Goal: Use online tool/utility: Utilize a website feature to perform a specific function

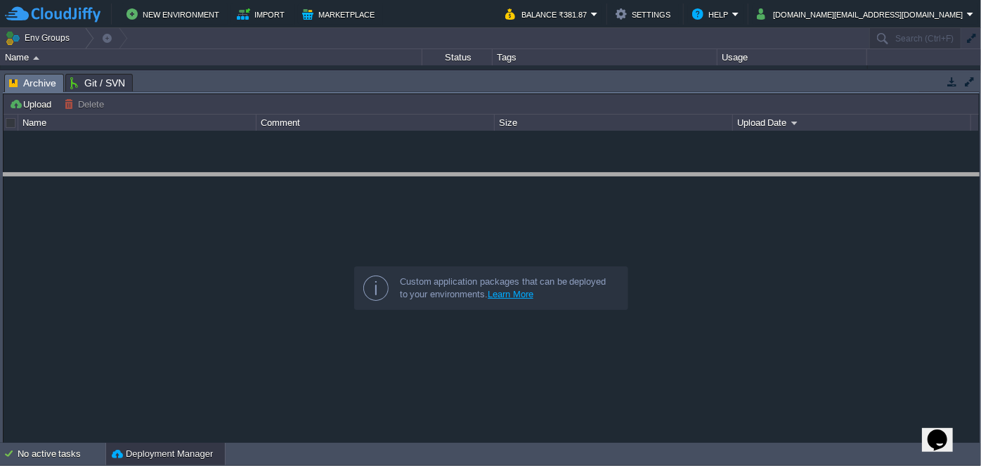
drag, startPoint x: 332, startPoint y: 89, endPoint x: 331, endPoint y: 188, distance: 99.8
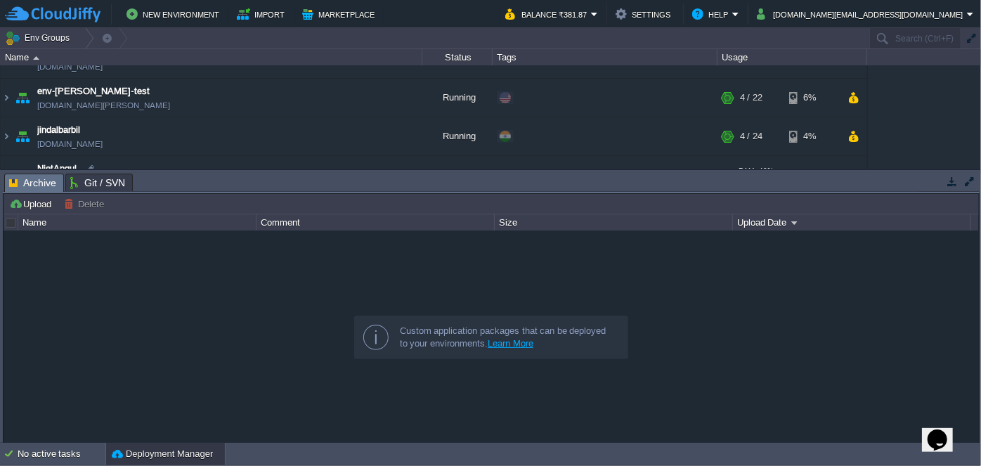
scroll to position [127, 0]
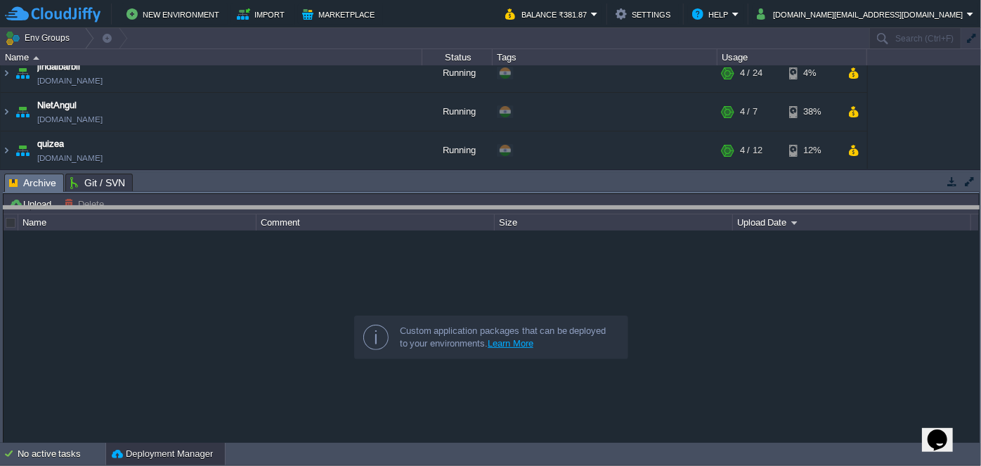
drag, startPoint x: 333, startPoint y: 176, endPoint x: 330, endPoint y: 212, distance: 36.6
click at [330, 212] on body "New Environment Import Marketplace Bonus ₹0.00 Upgrade Account Balance ₹381.87 …" at bounding box center [490, 233] width 981 height 466
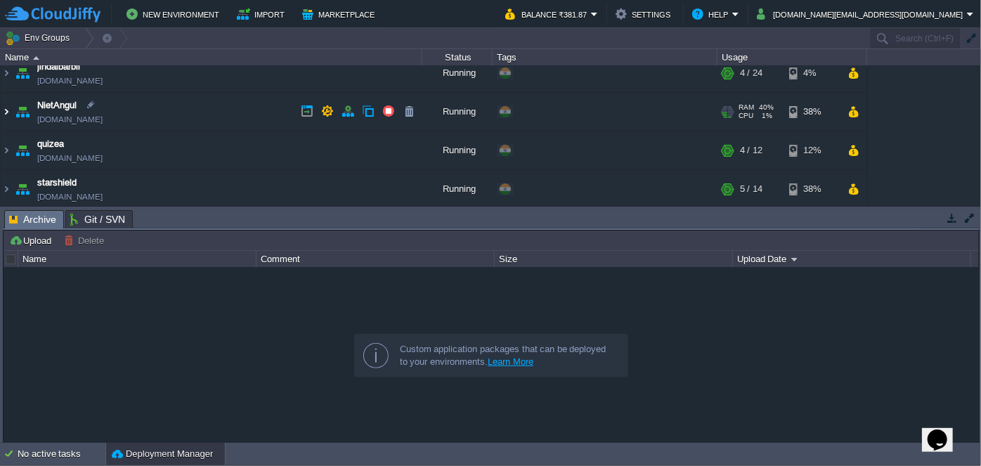
click at [8, 105] on img at bounding box center [6, 112] width 11 height 38
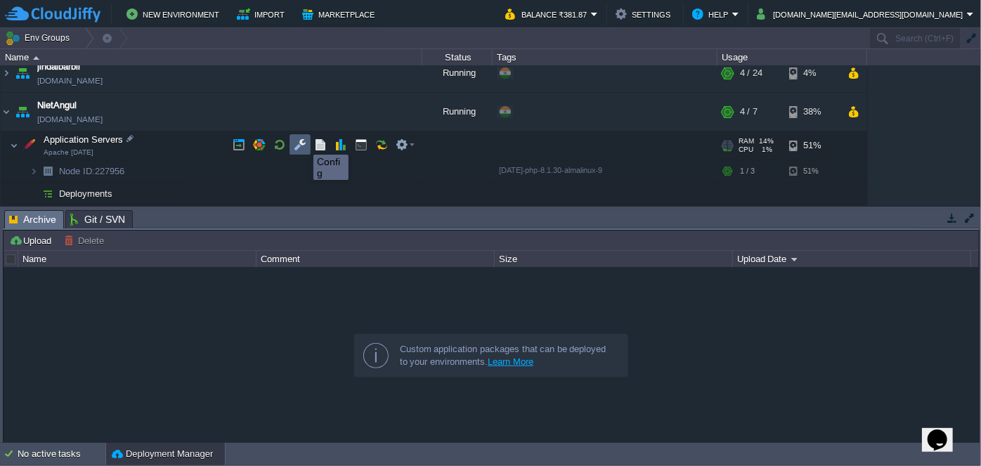
click at [303, 142] on button "button" at bounding box center [300, 144] width 13 height 13
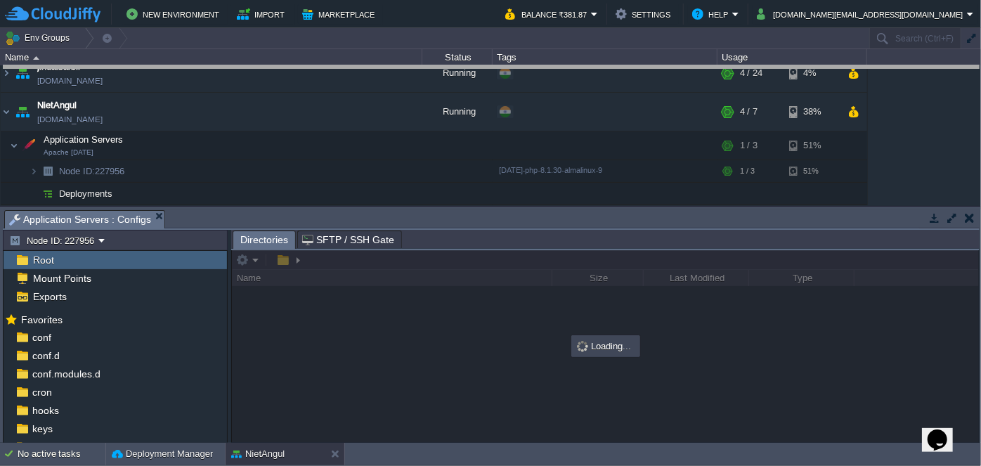
drag, startPoint x: 471, startPoint y: 211, endPoint x: 458, endPoint y: 67, distance: 144.6
click at [458, 67] on body "New Environment Import Marketplace Bonus ₹0.00 Upgrade Account Balance ₹381.87 …" at bounding box center [490, 233] width 981 height 466
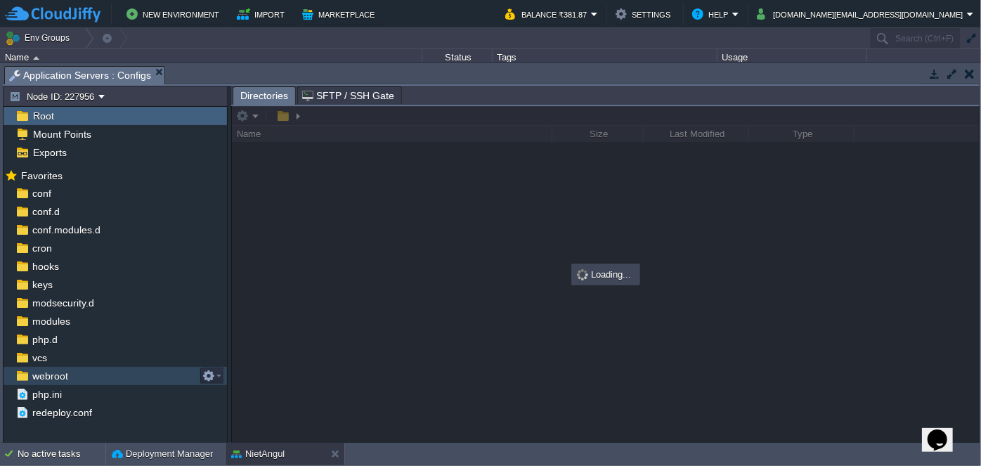
click at [52, 371] on span "webroot" at bounding box center [50, 376] width 41 height 13
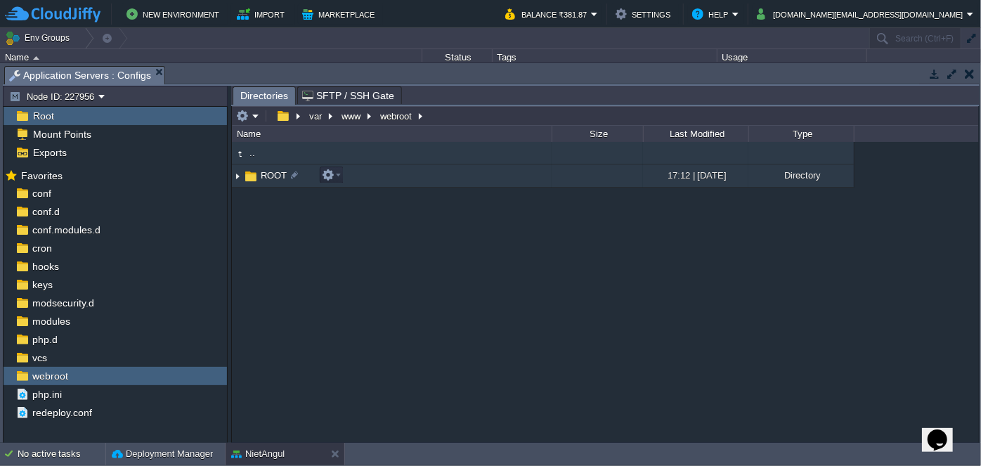
click at [238, 177] on img at bounding box center [237, 176] width 11 height 22
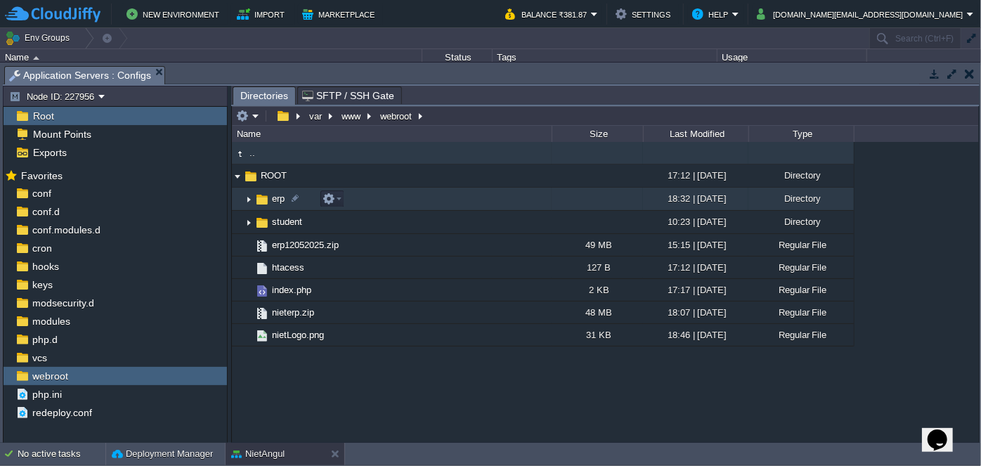
click at [248, 200] on img at bounding box center [248, 199] width 11 height 22
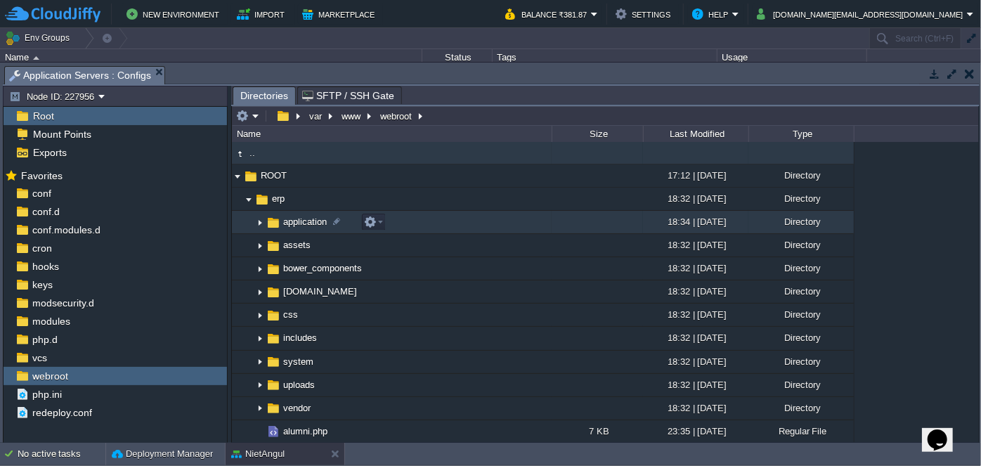
click at [257, 223] on img at bounding box center [259, 222] width 11 height 22
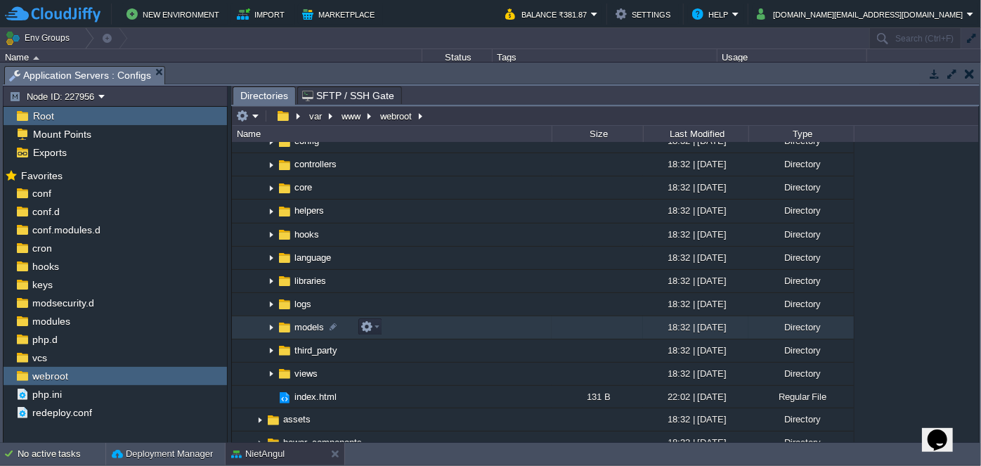
scroll to position [191, 0]
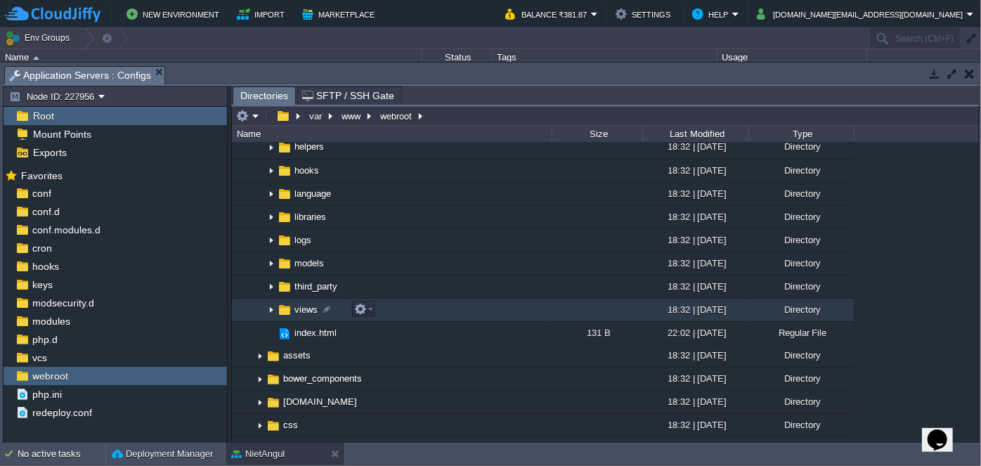
click at [271, 308] on img at bounding box center [271, 310] width 11 height 22
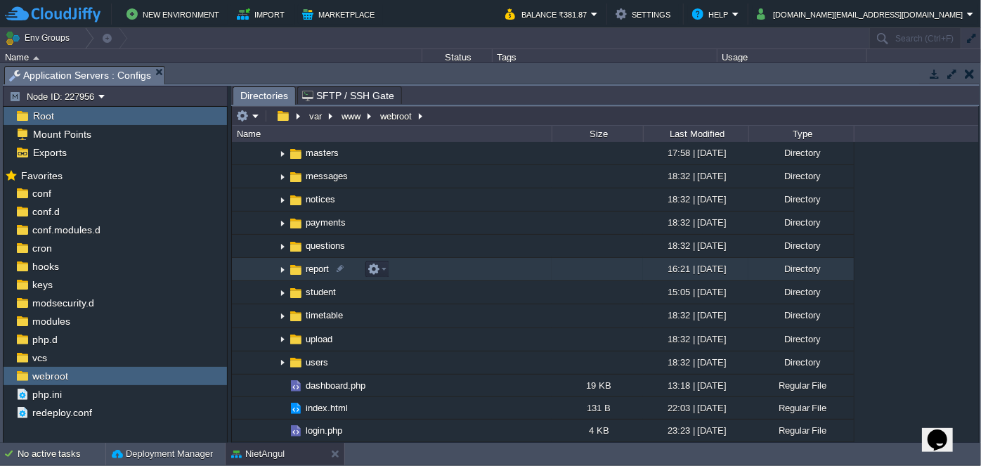
scroll to position [766, 0]
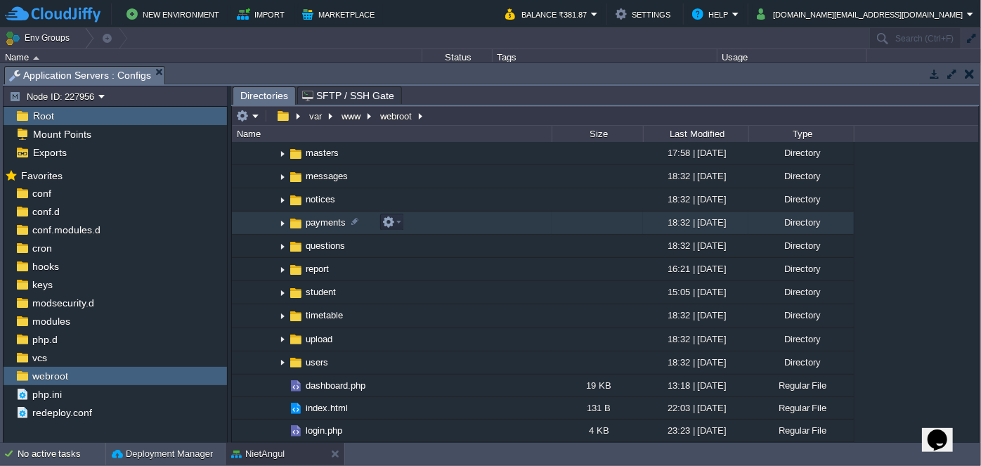
click at [287, 224] on img at bounding box center [282, 223] width 11 height 22
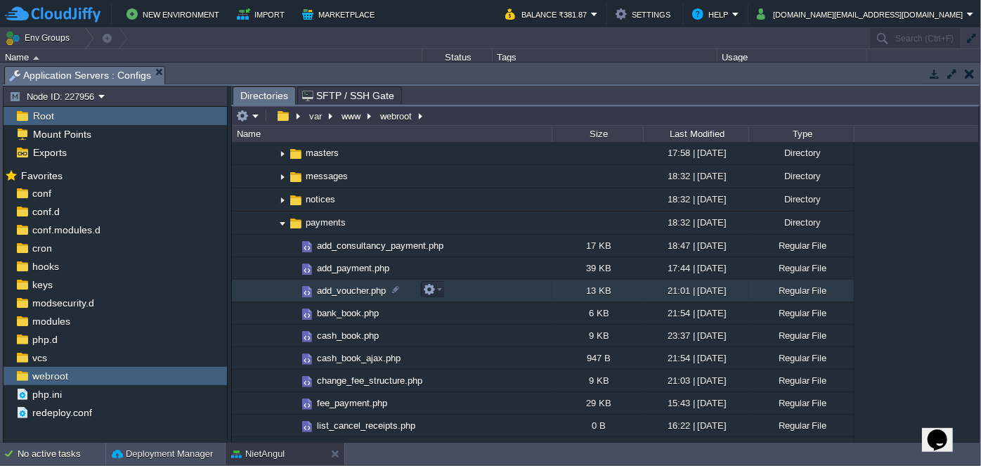
scroll to position [830, 0]
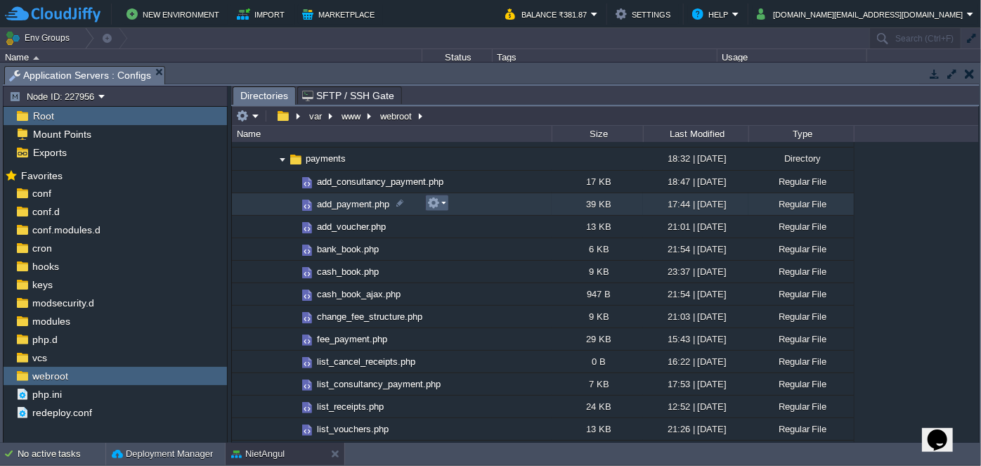
click at [440, 204] on em at bounding box center [436, 203] width 19 height 13
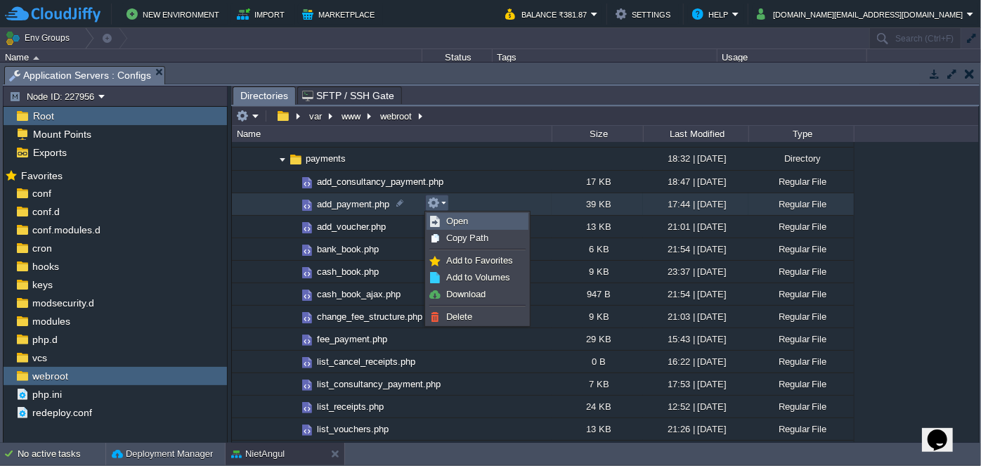
click at [456, 226] on span "Open" at bounding box center [457, 221] width 22 height 11
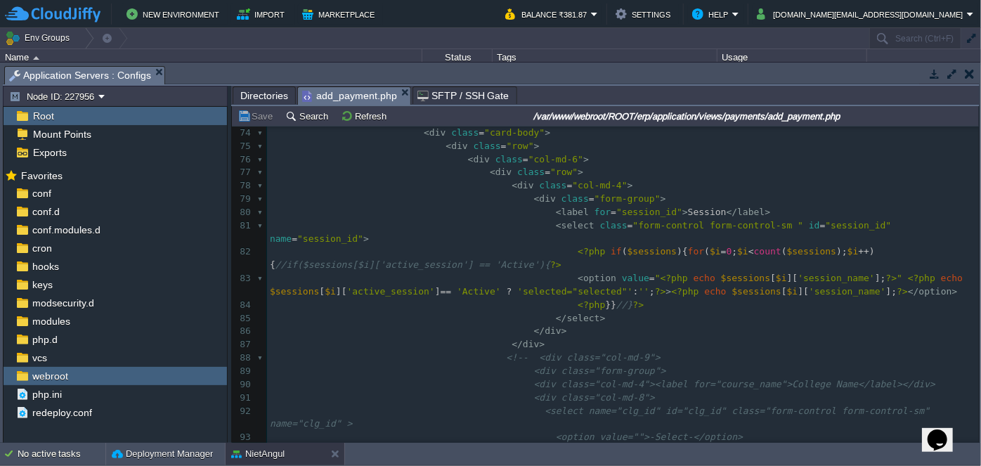
scroll to position [1022, 0]
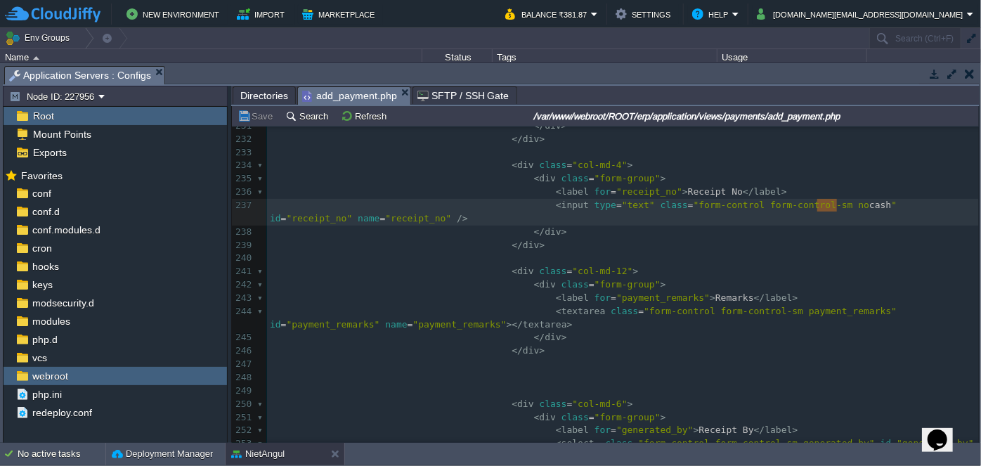
type textarea "nocash"
drag, startPoint x: 835, startPoint y: 204, endPoint x: 806, endPoint y: 204, distance: 29.5
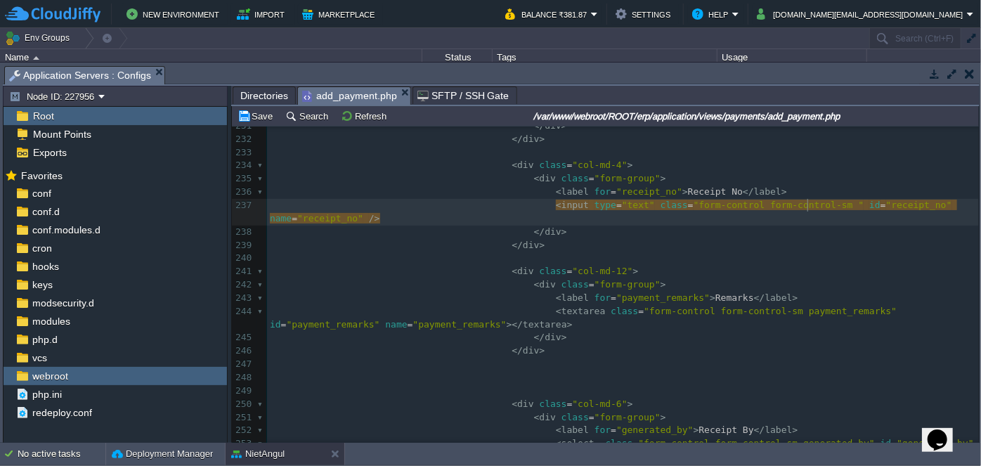
click at [807, 204] on div at bounding box center [807, 205] width 1 height 13
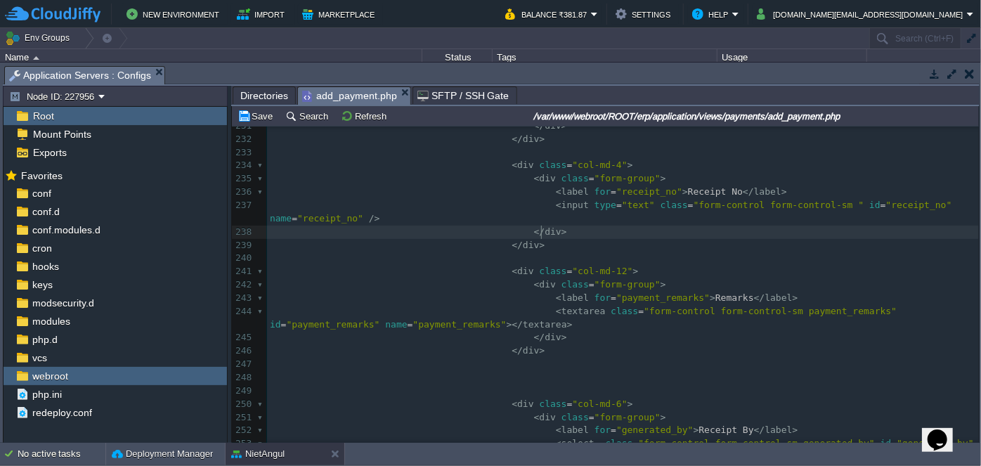
click at [744, 226] on pre "</ div >" at bounding box center [623, 232] width 712 height 13
click at [815, 234] on pre "</ div >" at bounding box center [623, 232] width 712 height 13
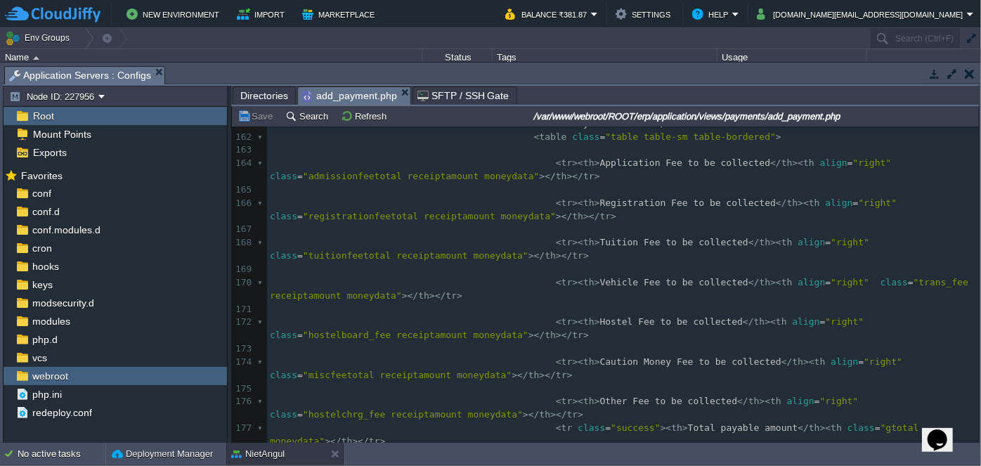
scroll to position [1853, 0]
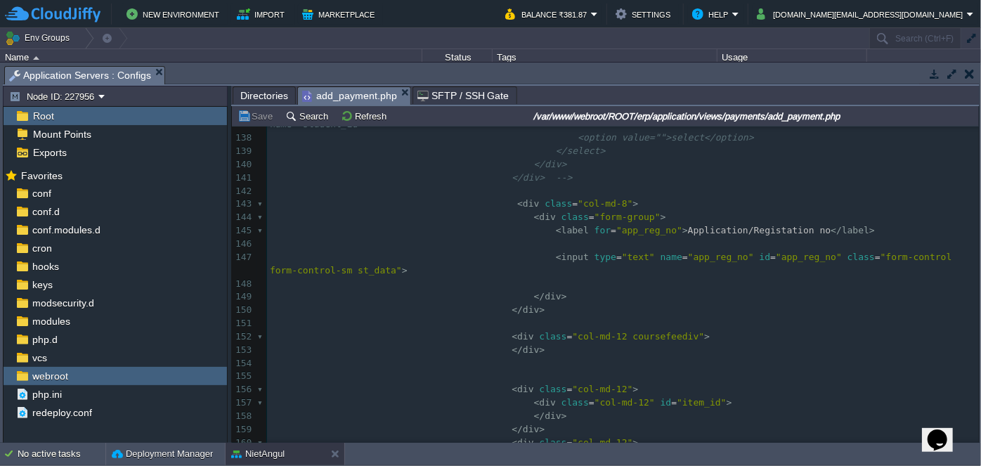
click at [778, 218] on div "xxxxxxxxxx </ div > 128 </ select > 129 </ div > 130 </ div > 131 ​ 132 ​ 133 ​…" at bounding box center [623, 469] width 712 height 967
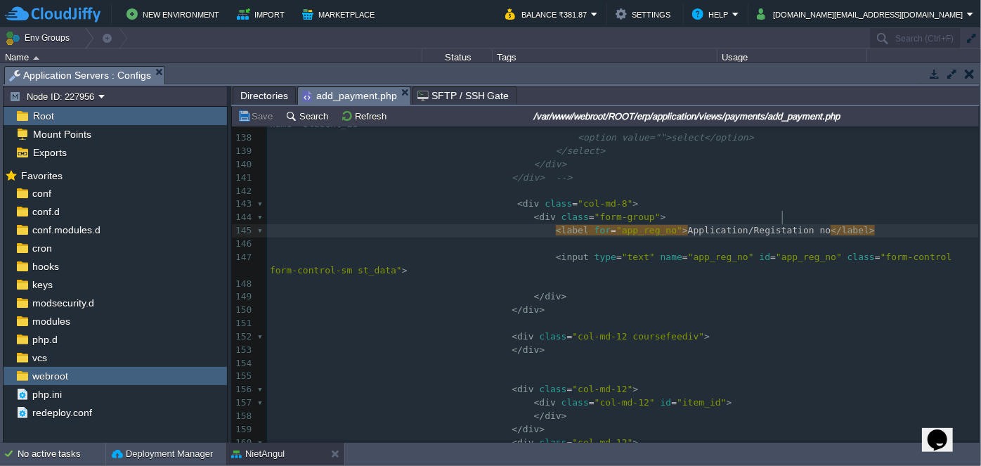
click at [781, 223] on div "xxxxxxxxxx </ div > 128 </ select > 129 </ div > 130 </ div > 131 ​ 132 ​ 133 ​…" at bounding box center [623, 469] width 712 height 967
type textarea "Registation no"
drag, startPoint x: 710, startPoint y: 212, endPoint x: 781, endPoint y: 211, distance: 71.7
type textarea "Branchcode no"
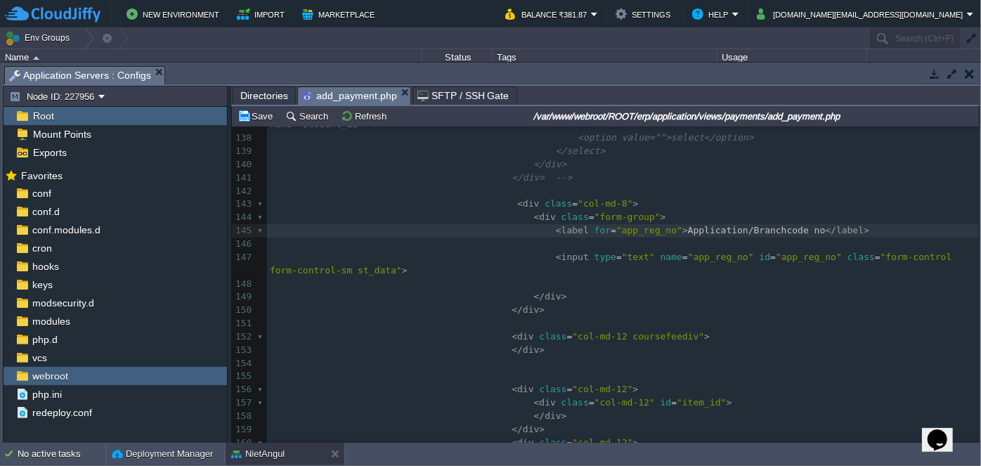
click at [740, 225] on span "Application/Branchcode no" at bounding box center [757, 230] width 138 height 11
click at [833, 211] on pre "< div class = "form-group" >" at bounding box center [623, 217] width 712 height 13
click at [863, 317] on pre "​" at bounding box center [623, 323] width 712 height 13
click at [262, 89] on span "Directories" at bounding box center [264, 95] width 48 height 17
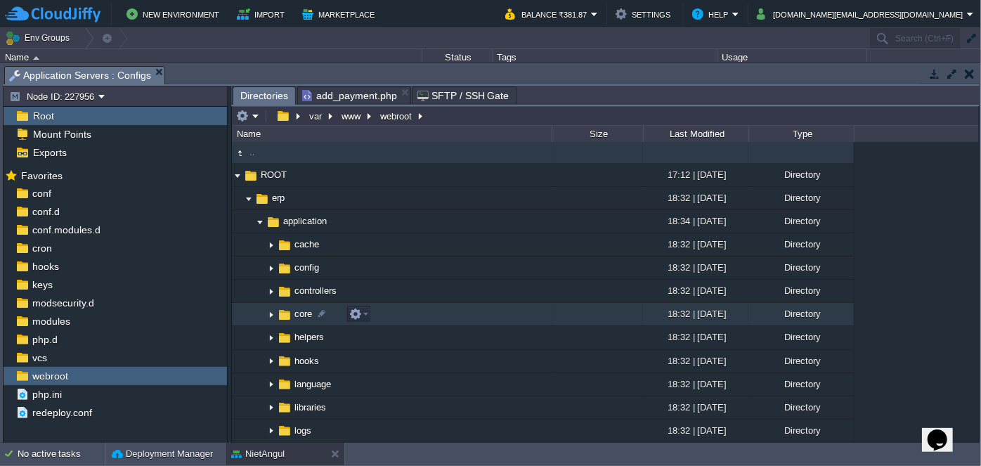
scroll to position [0, 0]
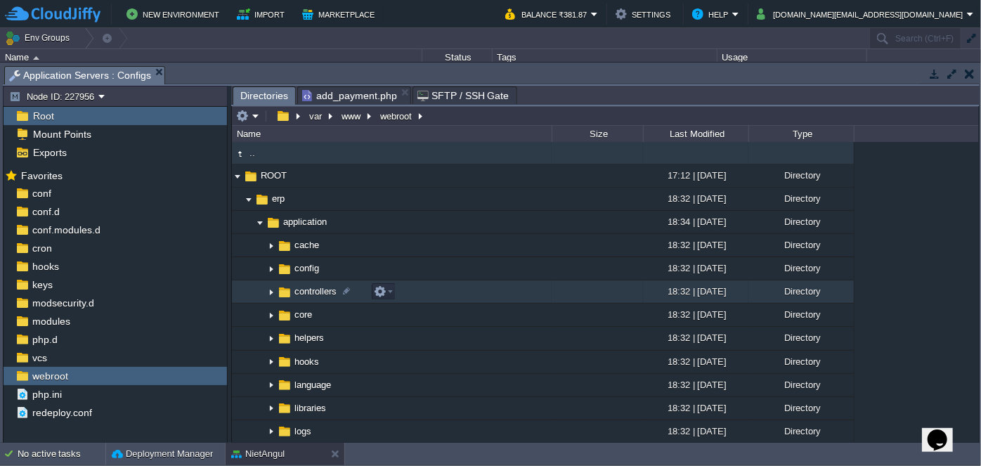
click at [266, 291] on img at bounding box center [271, 292] width 11 height 22
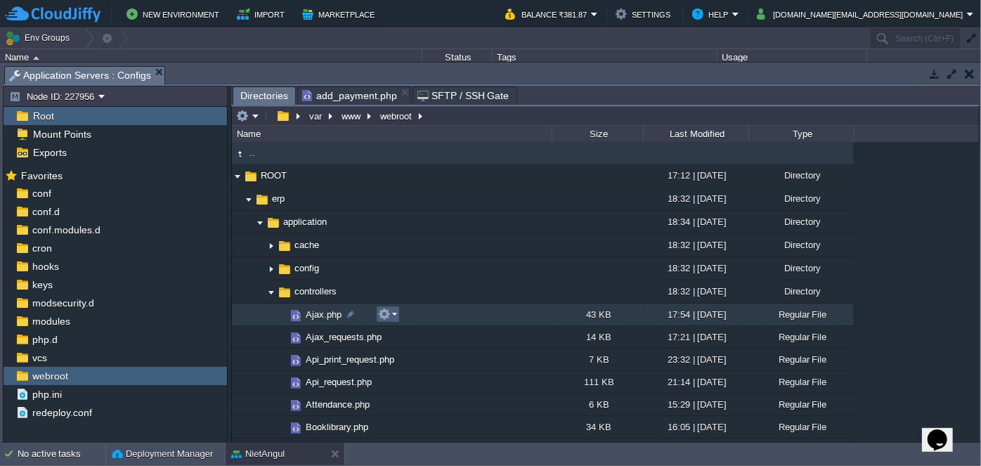
click at [396, 313] on em at bounding box center [387, 314] width 19 height 13
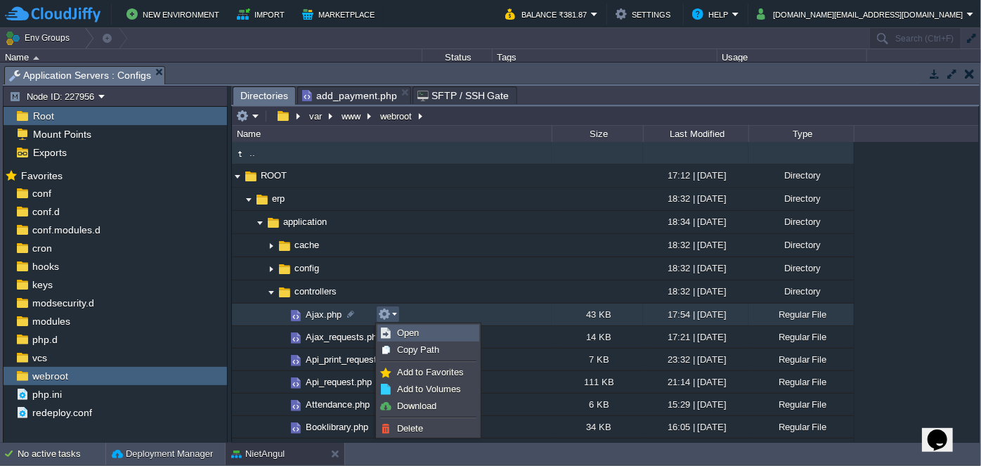
click at [410, 326] on link "Open" at bounding box center [428, 332] width 100 height 15
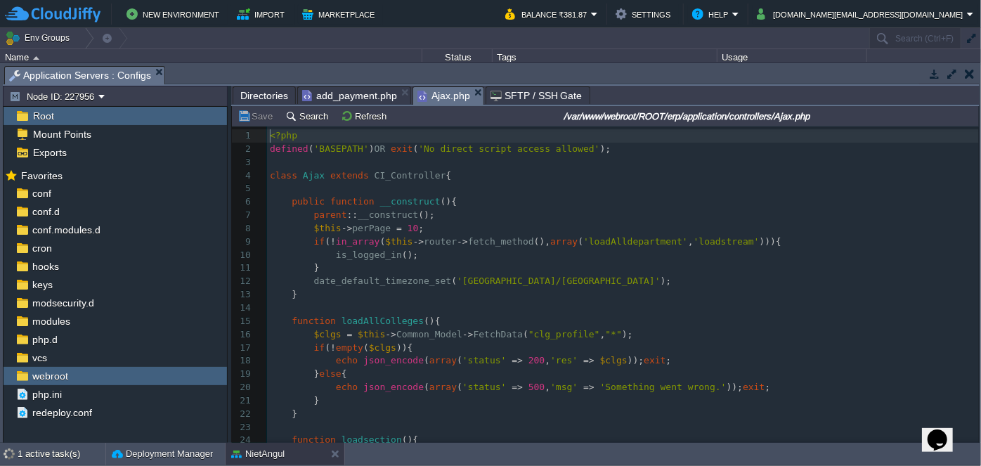
scroll to position [4, 0]
click at [594, 212] on pre "parent :: __construct ();" at bounding box center [623, 215] width 712 height 13
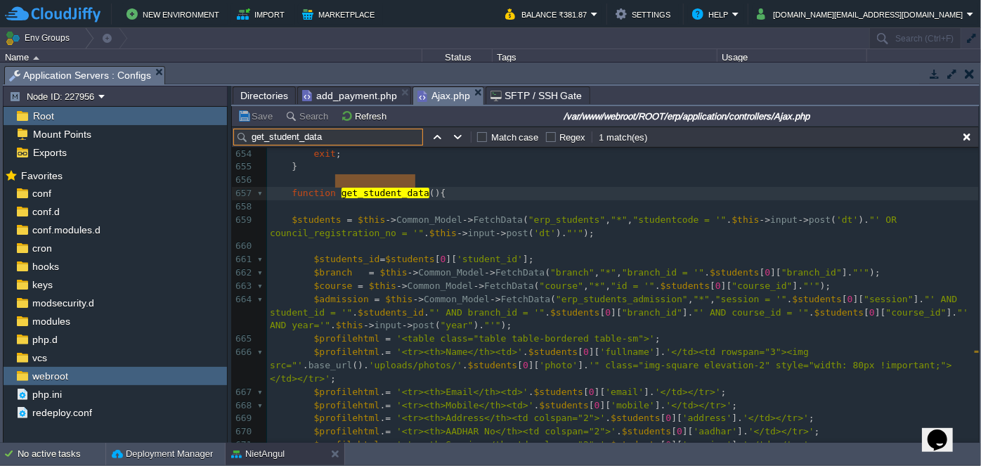
scroll to position [9078, 0]
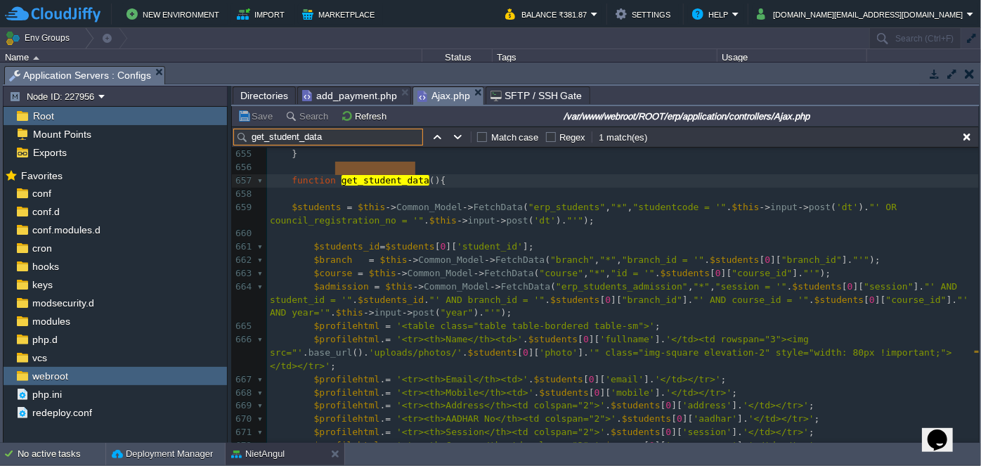
type input "get_student_data"
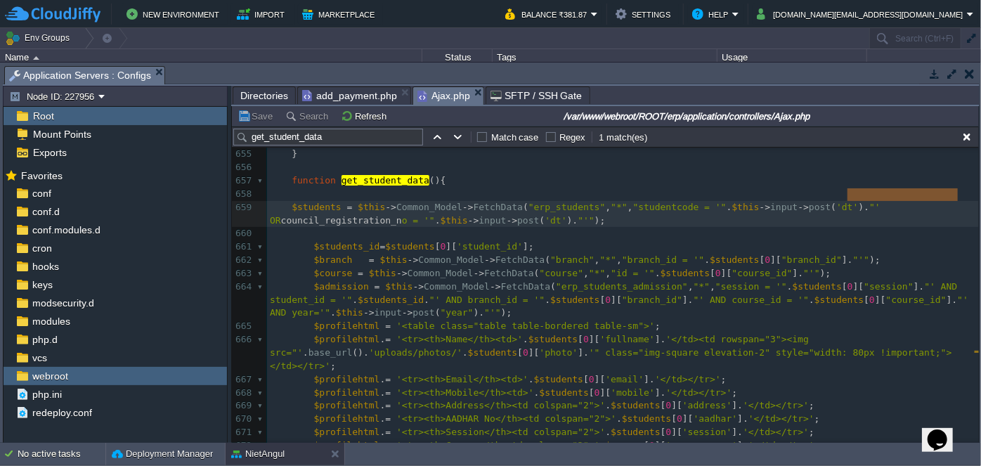
type textarea "council_registration_no"
drag, startPoint x: 847, startPoint y: 193, endPoint x: 960, endPoint y: 190, distance: 112.4
click at [889, 207] on pre "$students = $this -> Common_Model -> FetchData ( "erp_students" , "*" , "studen…" at bounding box center [623, 214] width 712 height 27
click at [261, 96] on span "Directories" at bounding box center [264, 95] width 48 height 17
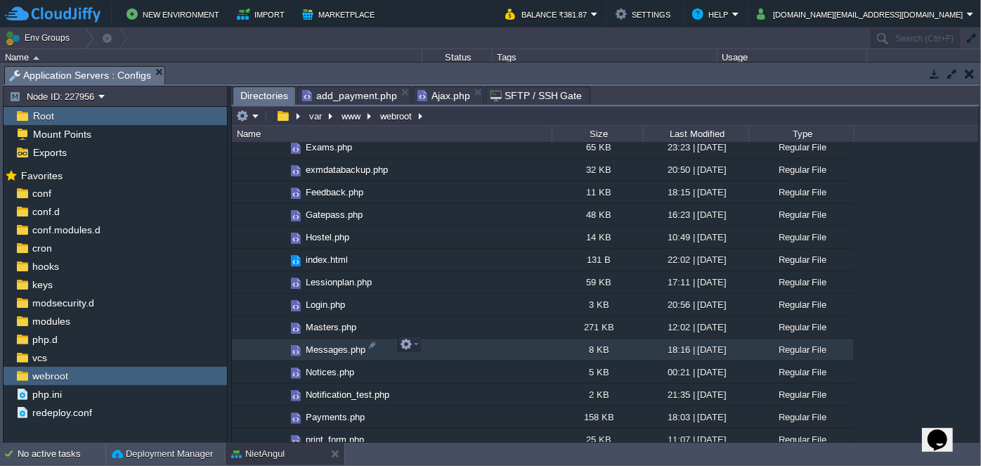
scroll to position [575, 0]
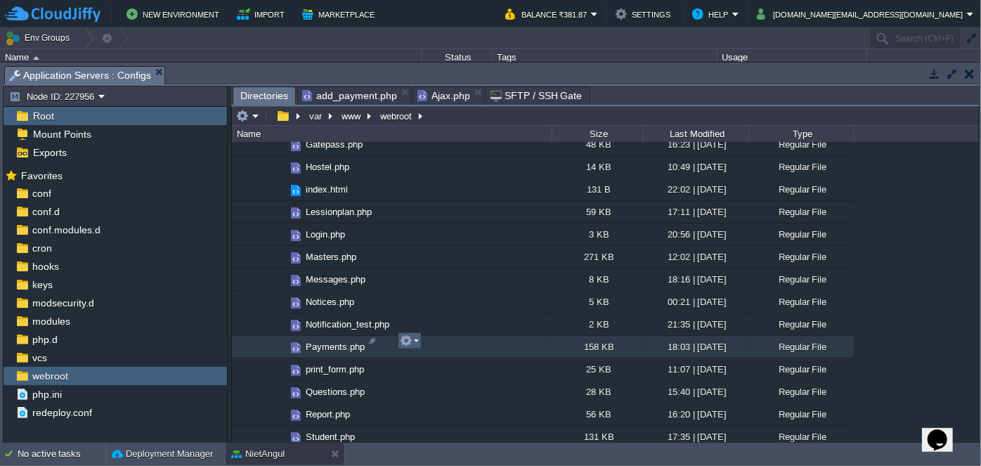
click at [412, 341] on em at bounding box center [409, 340] width 19 height 13
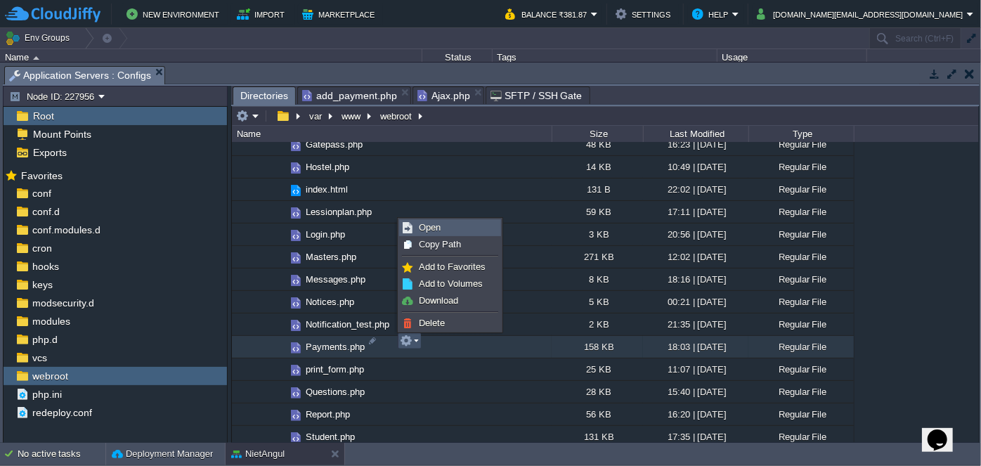
click at [443, 230] on link "Open" at bounding box center [450, 227] width 100 height 15
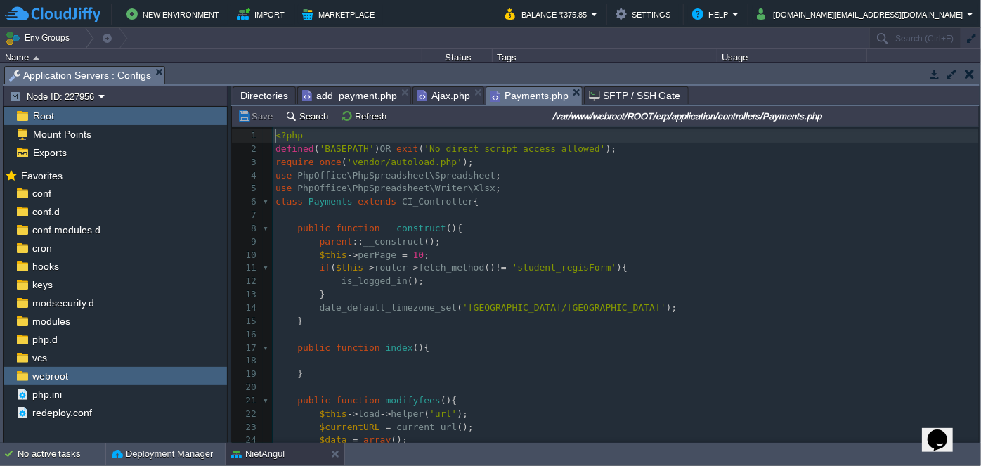
scroll to position [4, 0]
